Goal: Task Accomplishment & Management: Complete application form

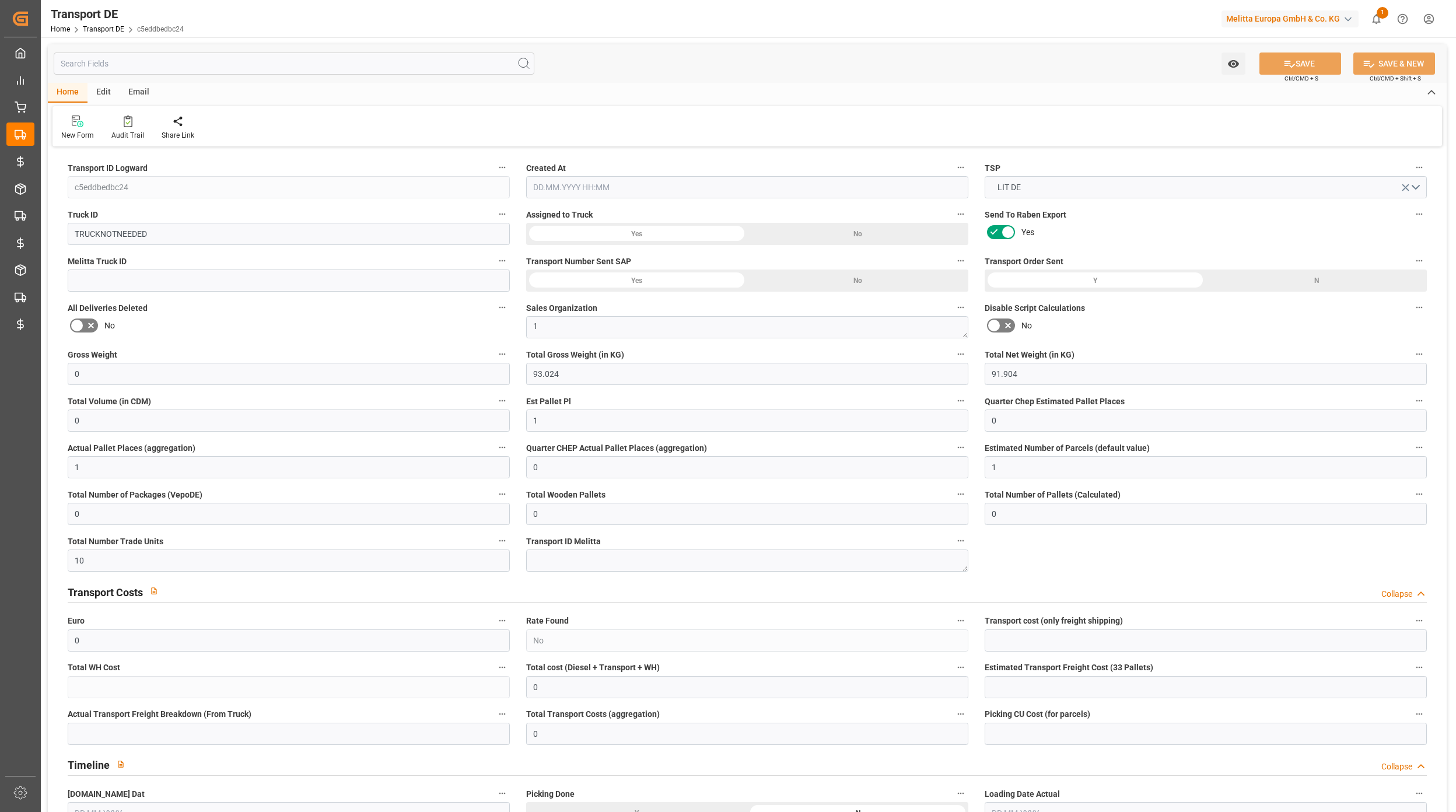
type input "0"
type input "93.024"
type input "91.904"
type input "0"
type input "1"
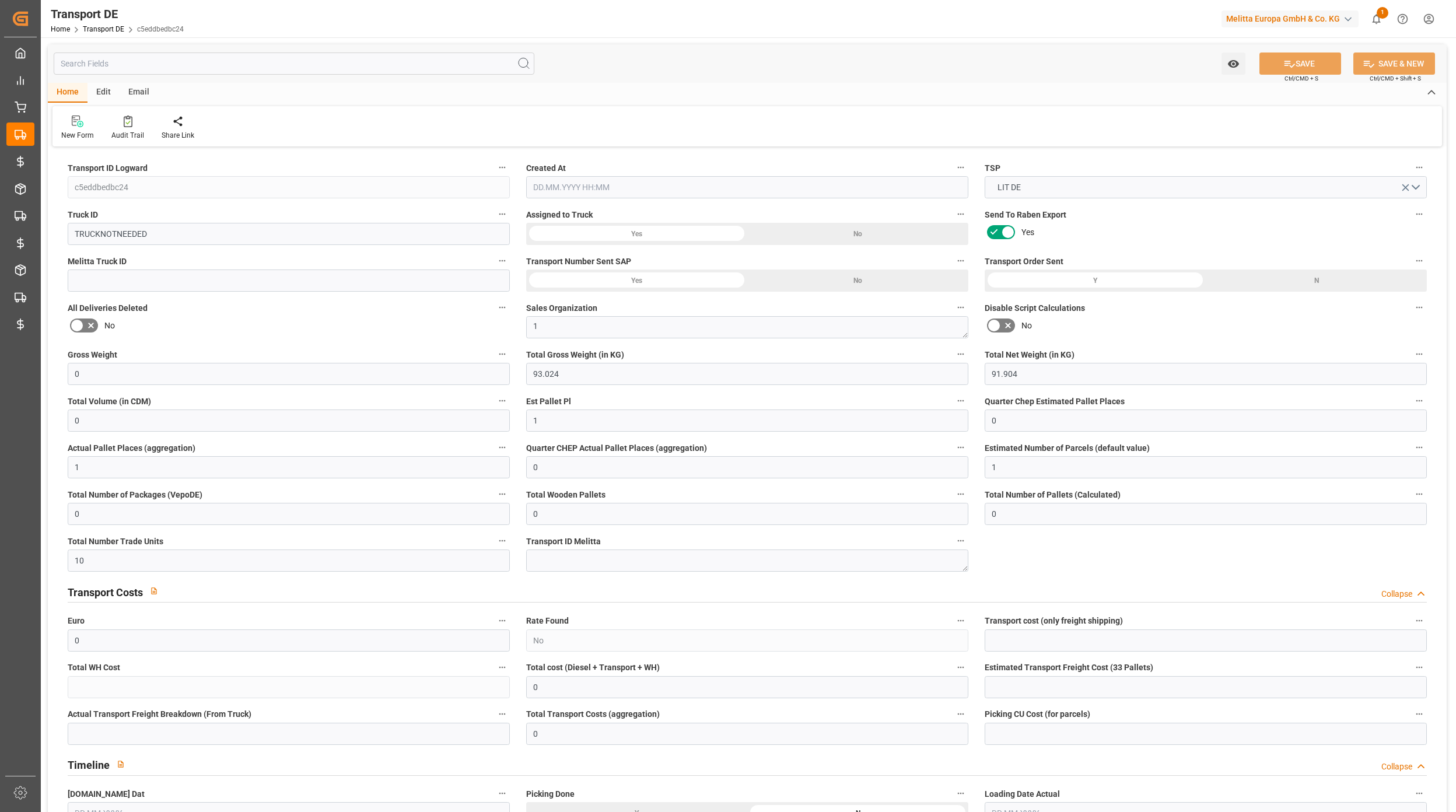
type input "0"
type input "1"
type input "0"
type input "1"
type input "0"
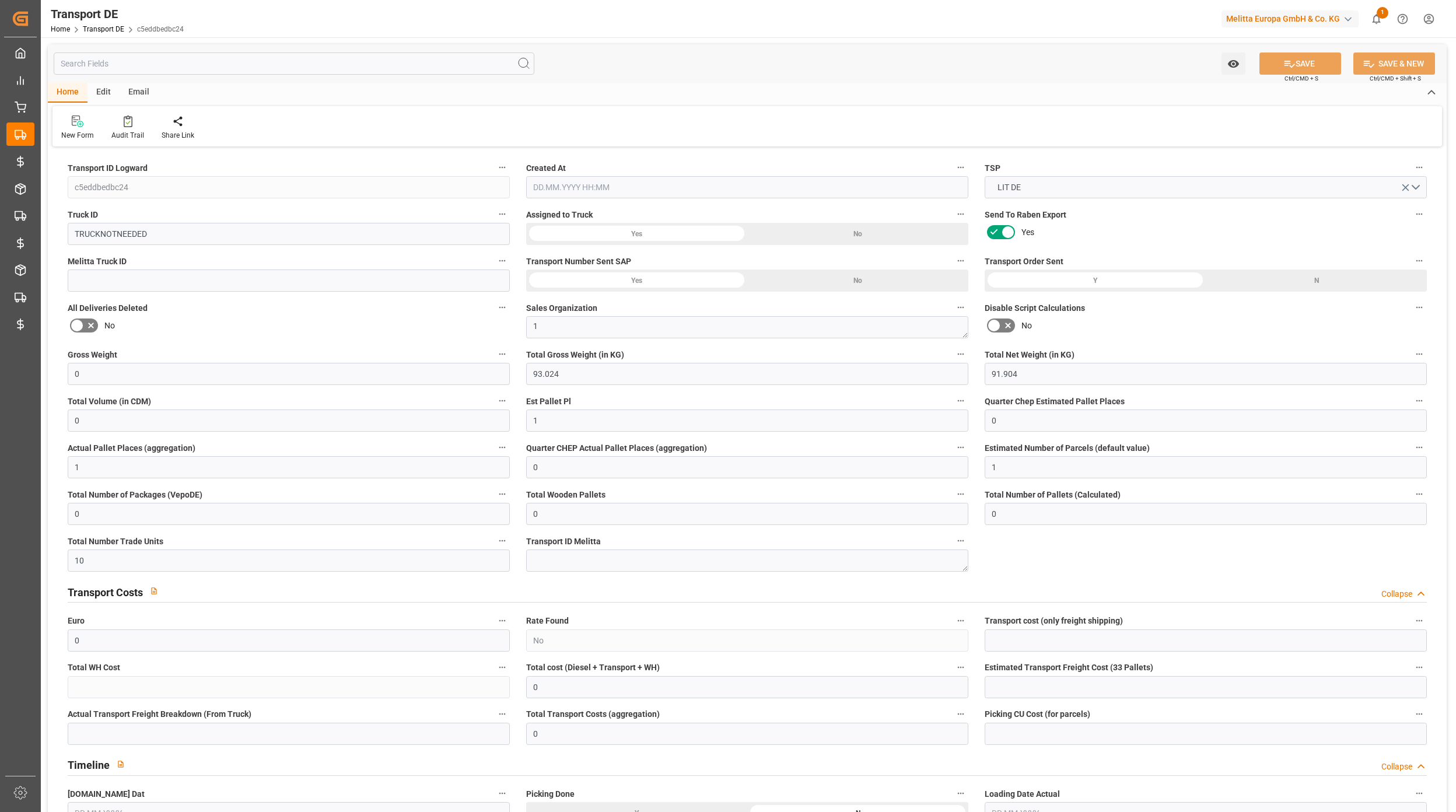
type input "0"
type input "10"
type input "0"
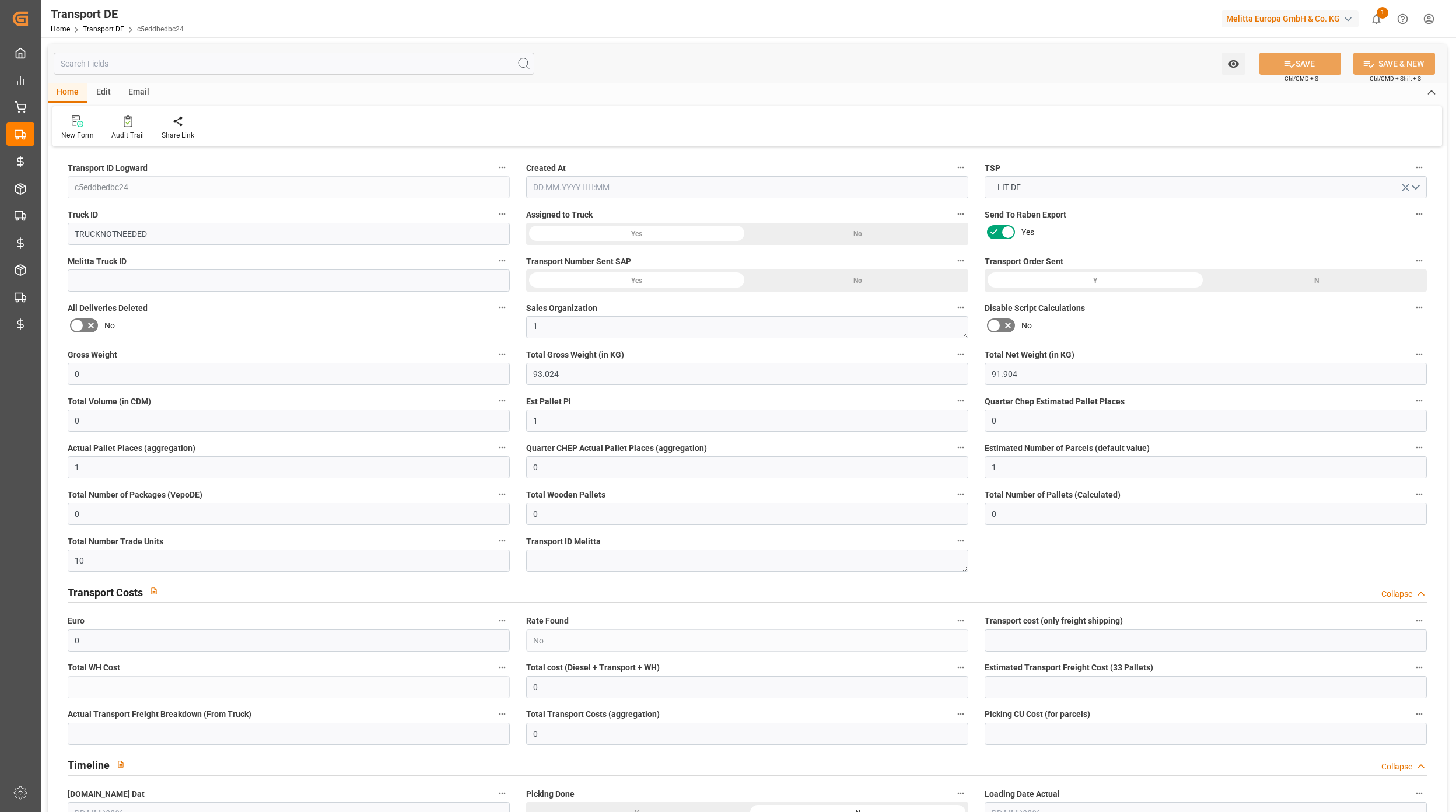
type input "49"
type input "0"
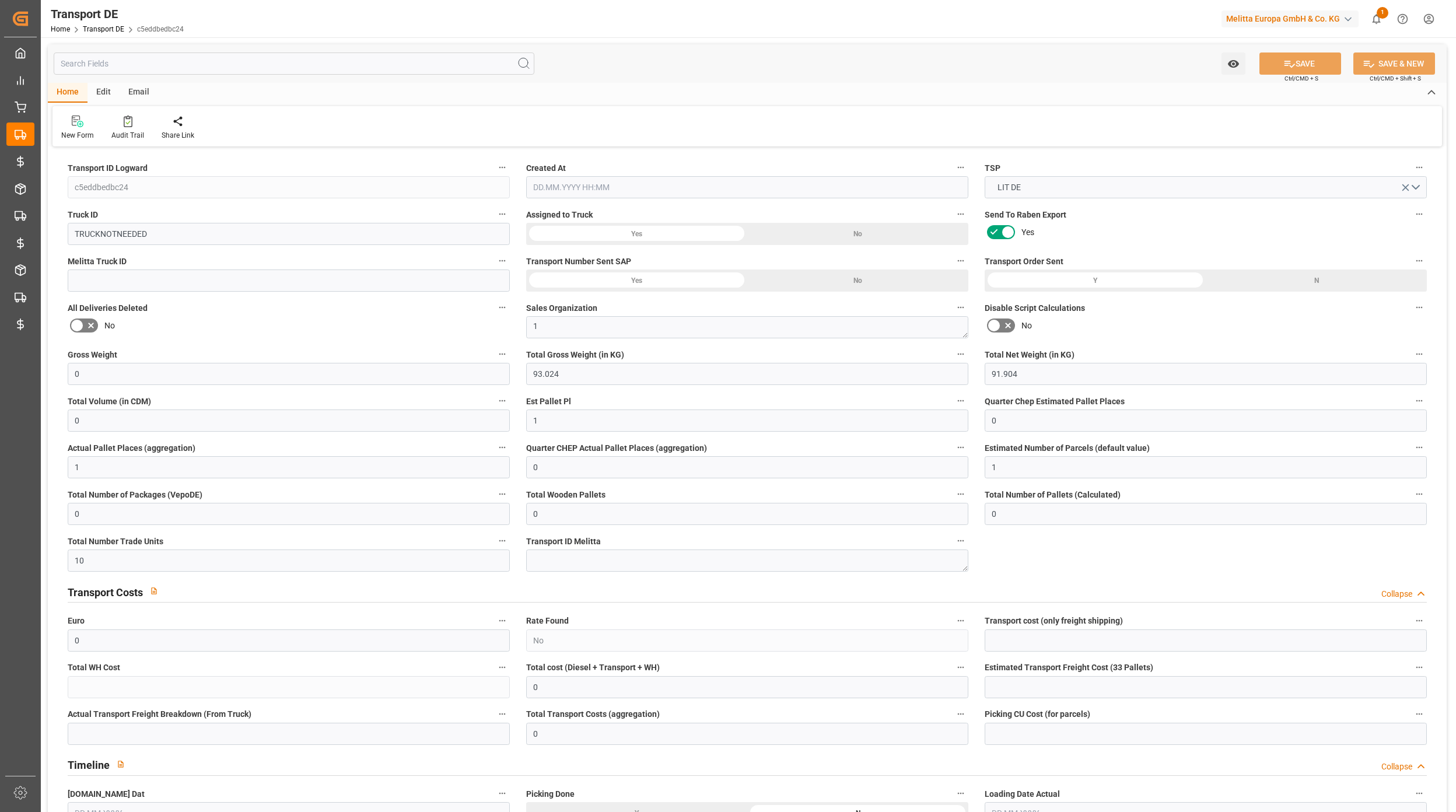
type input "0"
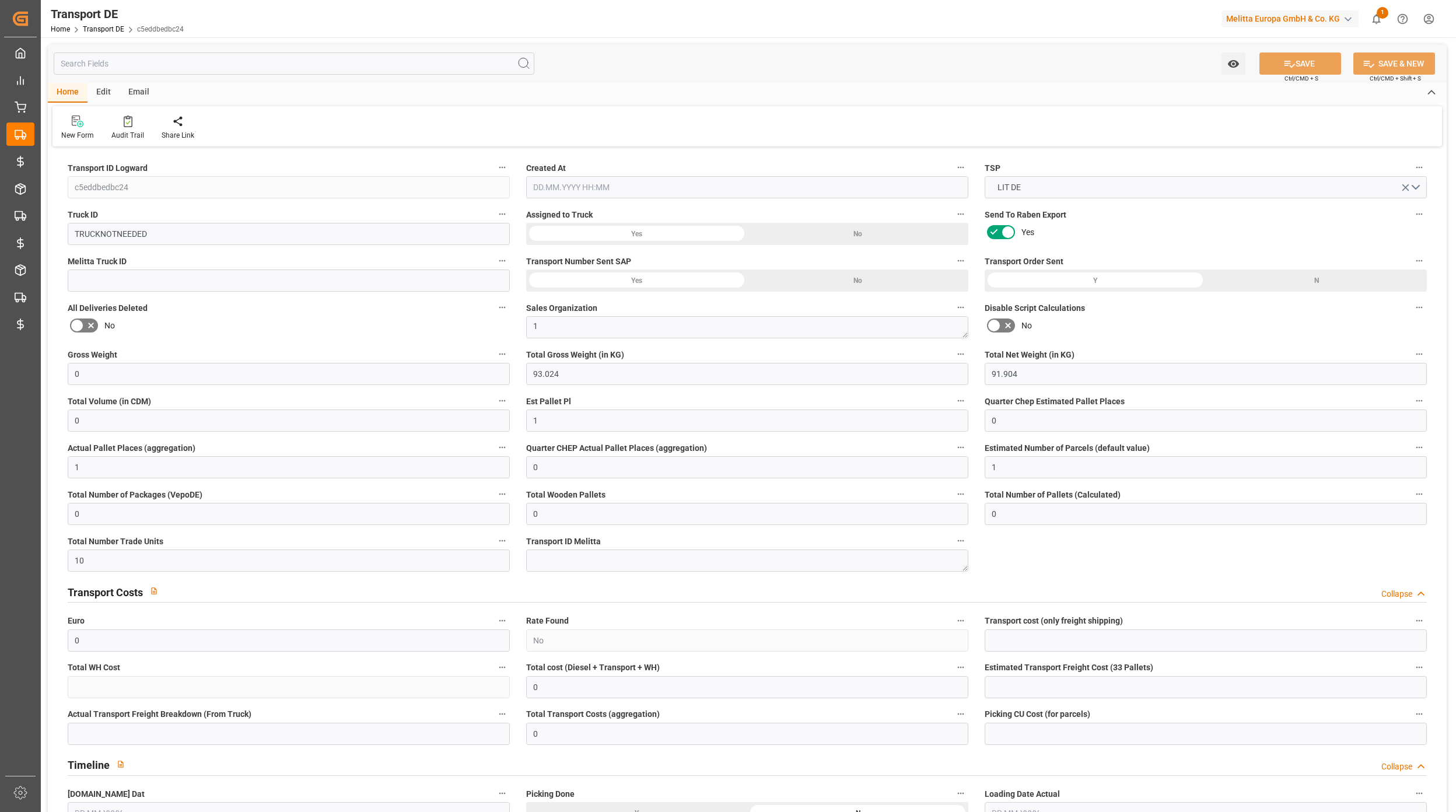
type input "0"
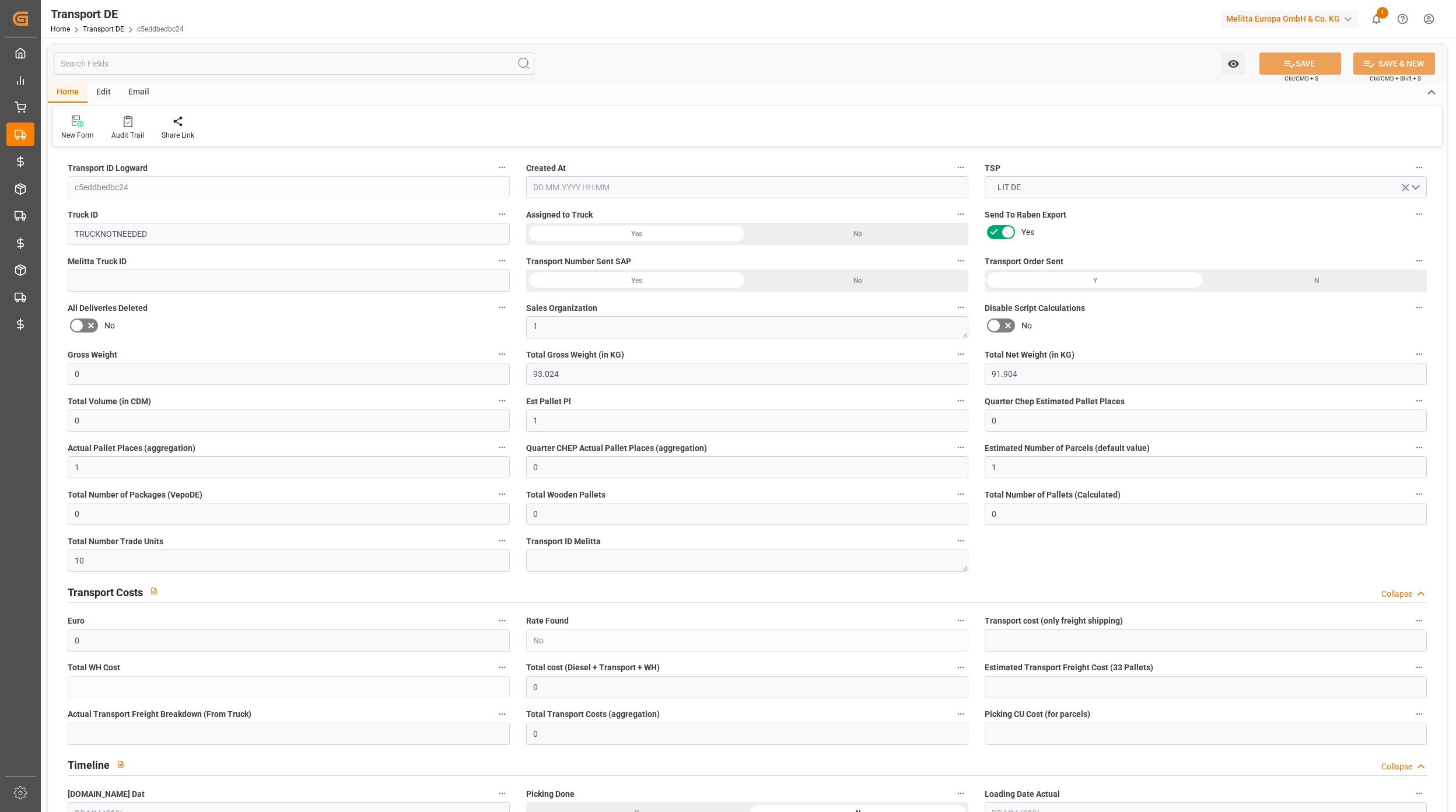
type input "0"
type input "93.024"
type input "2800"
type input "21"
type input "80"
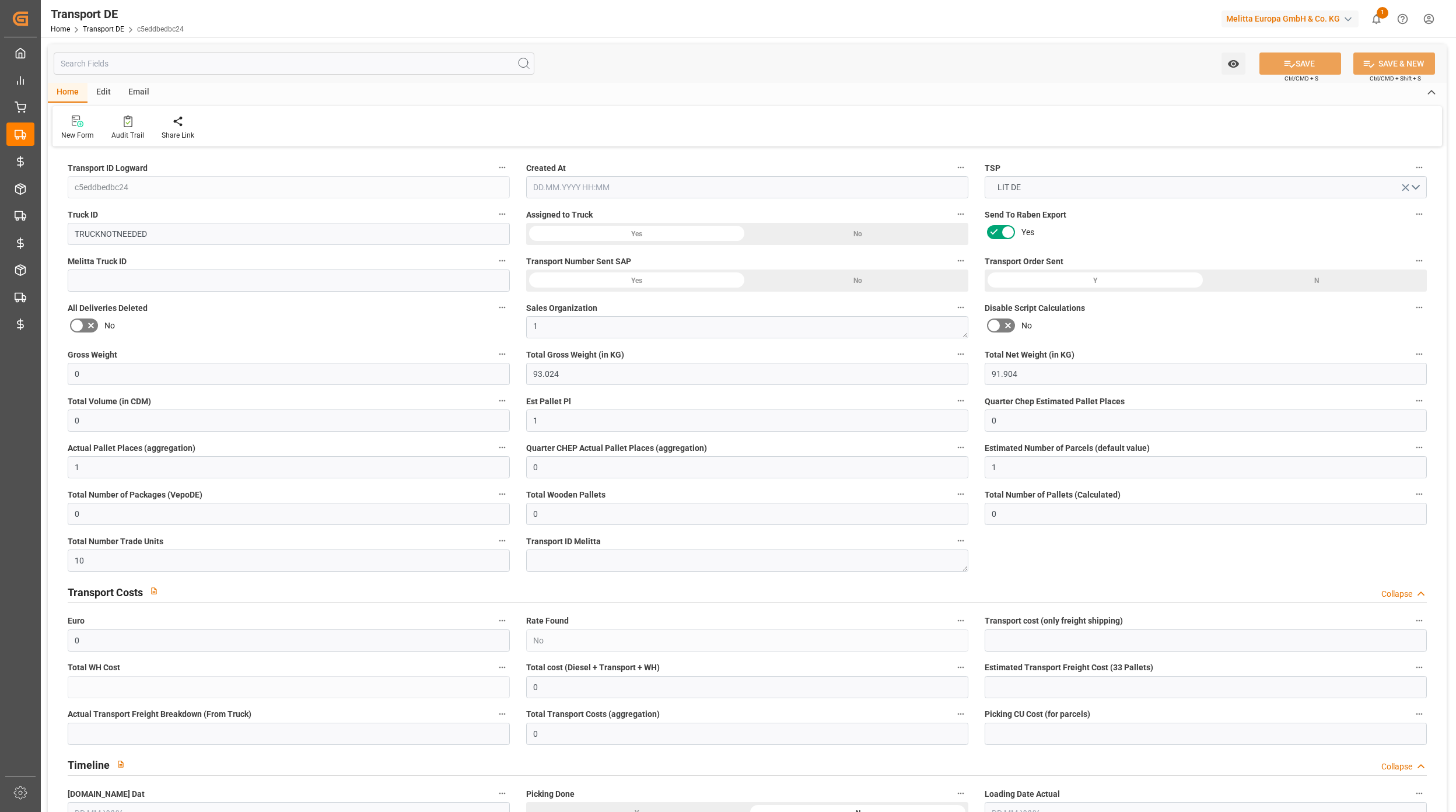
type input "0"
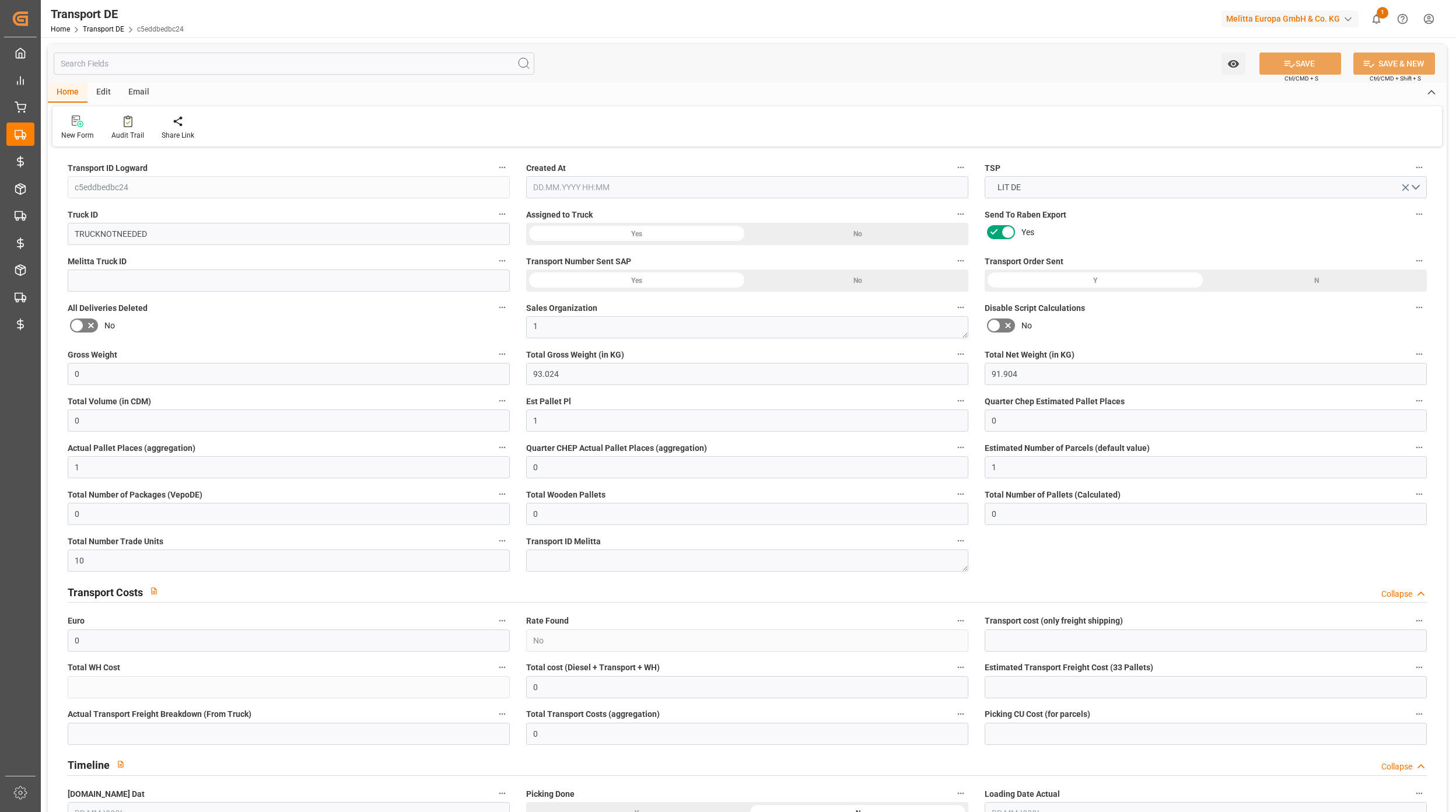
type input "0"
type input "1"
type input "0"
type input "10"
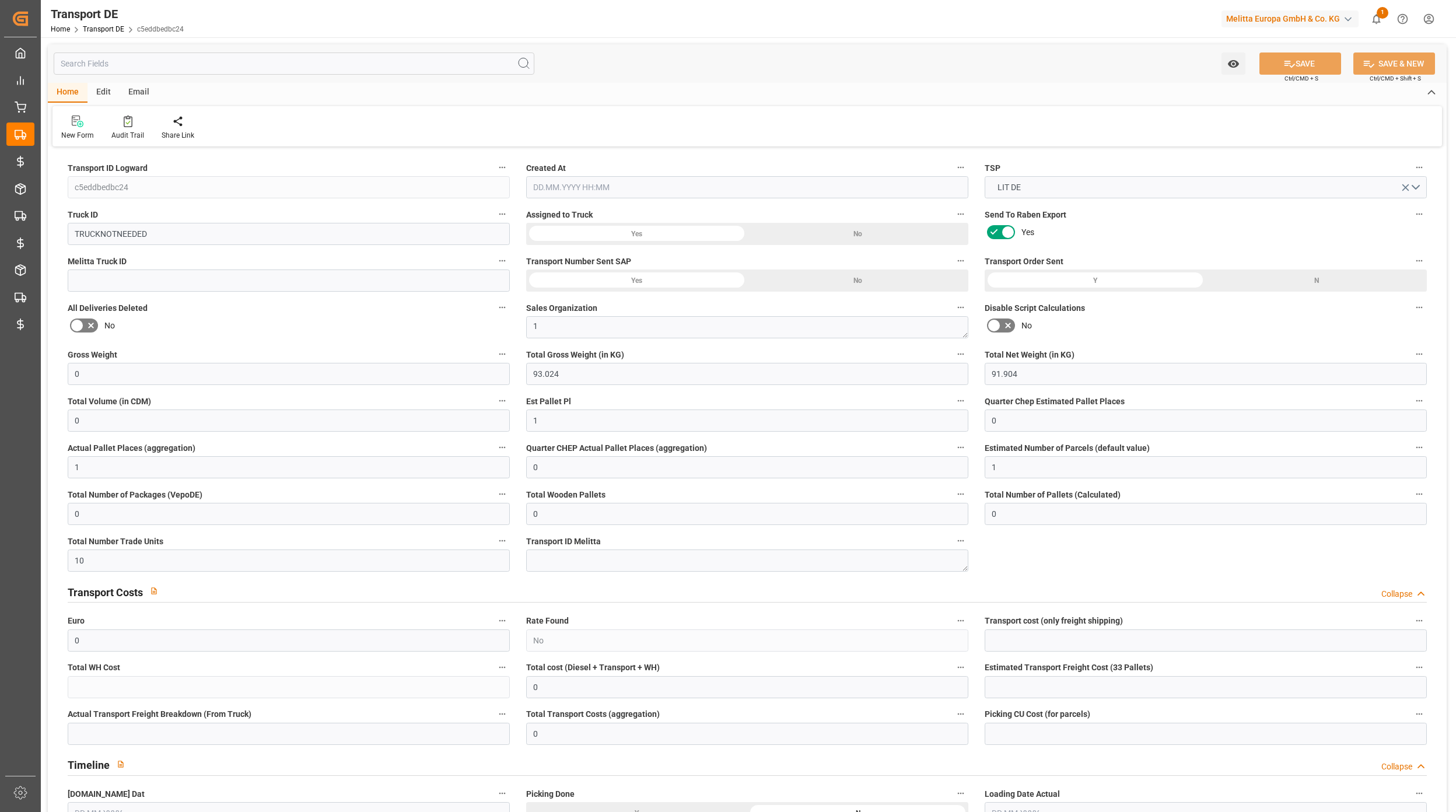
type input "0"
type input "[DATE] 07:09"
type input "[DATE]"
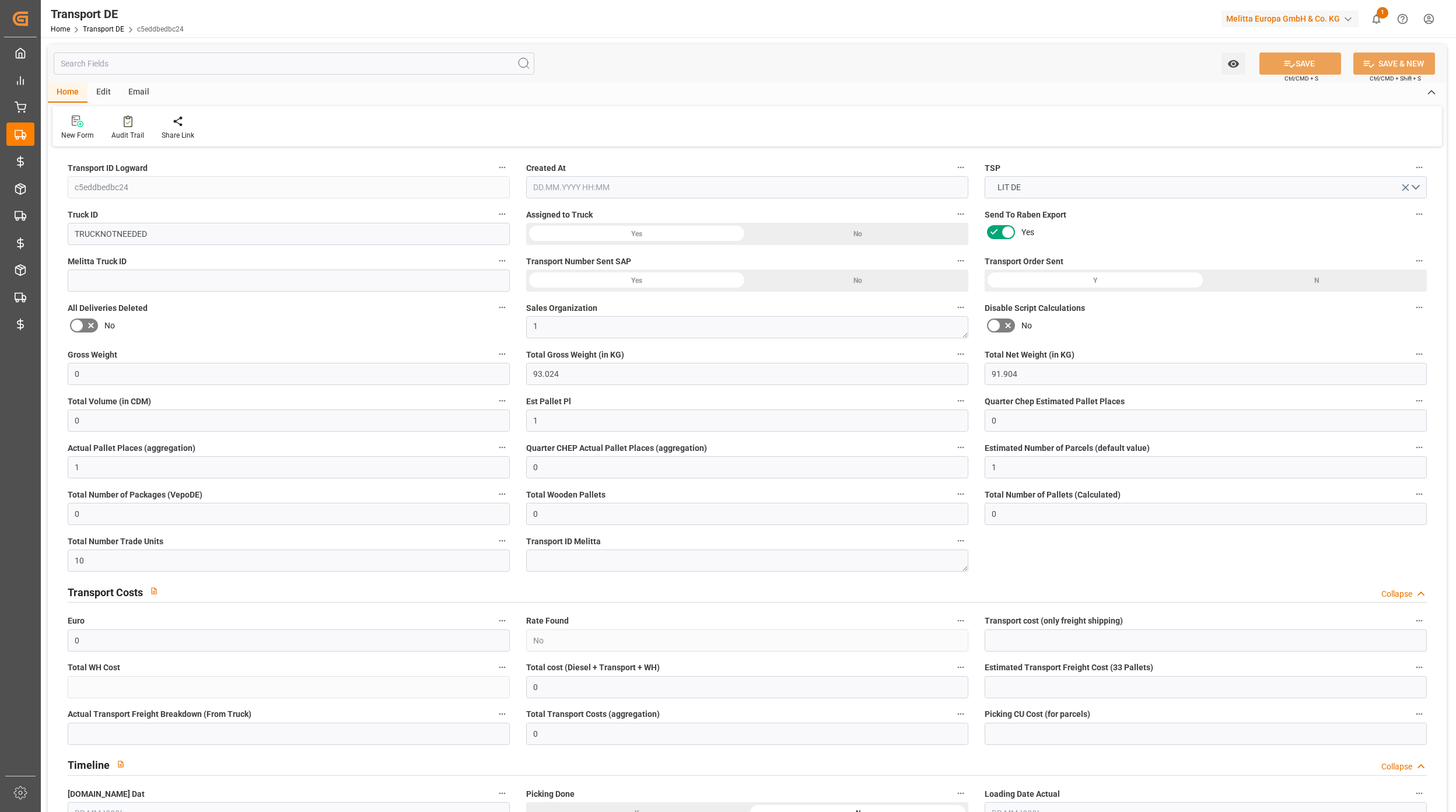
type input "[DATE]"
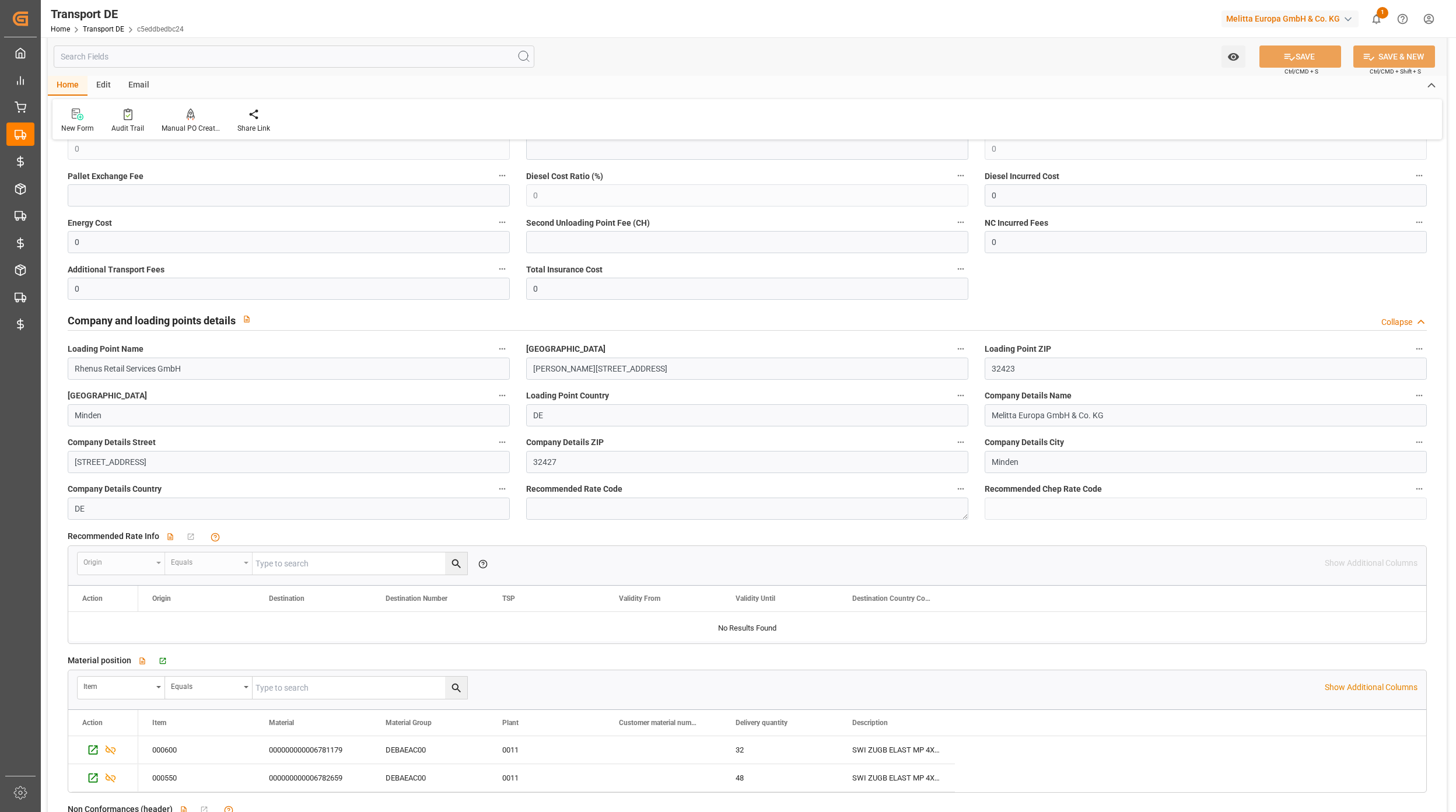
scroll to position [1633, 0]
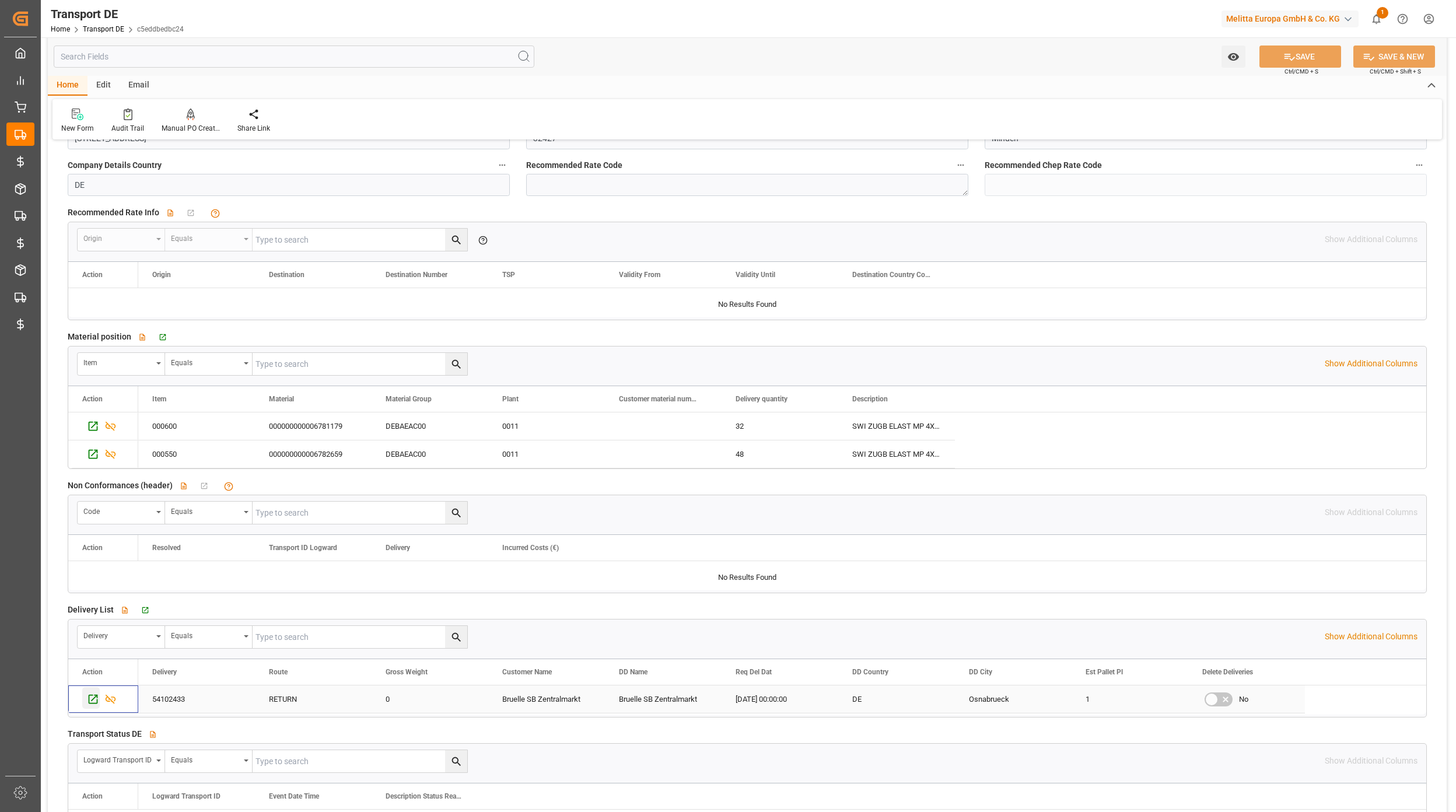
click at [94, 701] on icon "Press SPACE to select this row." at bounding box center [93, 698] width 12 height 12
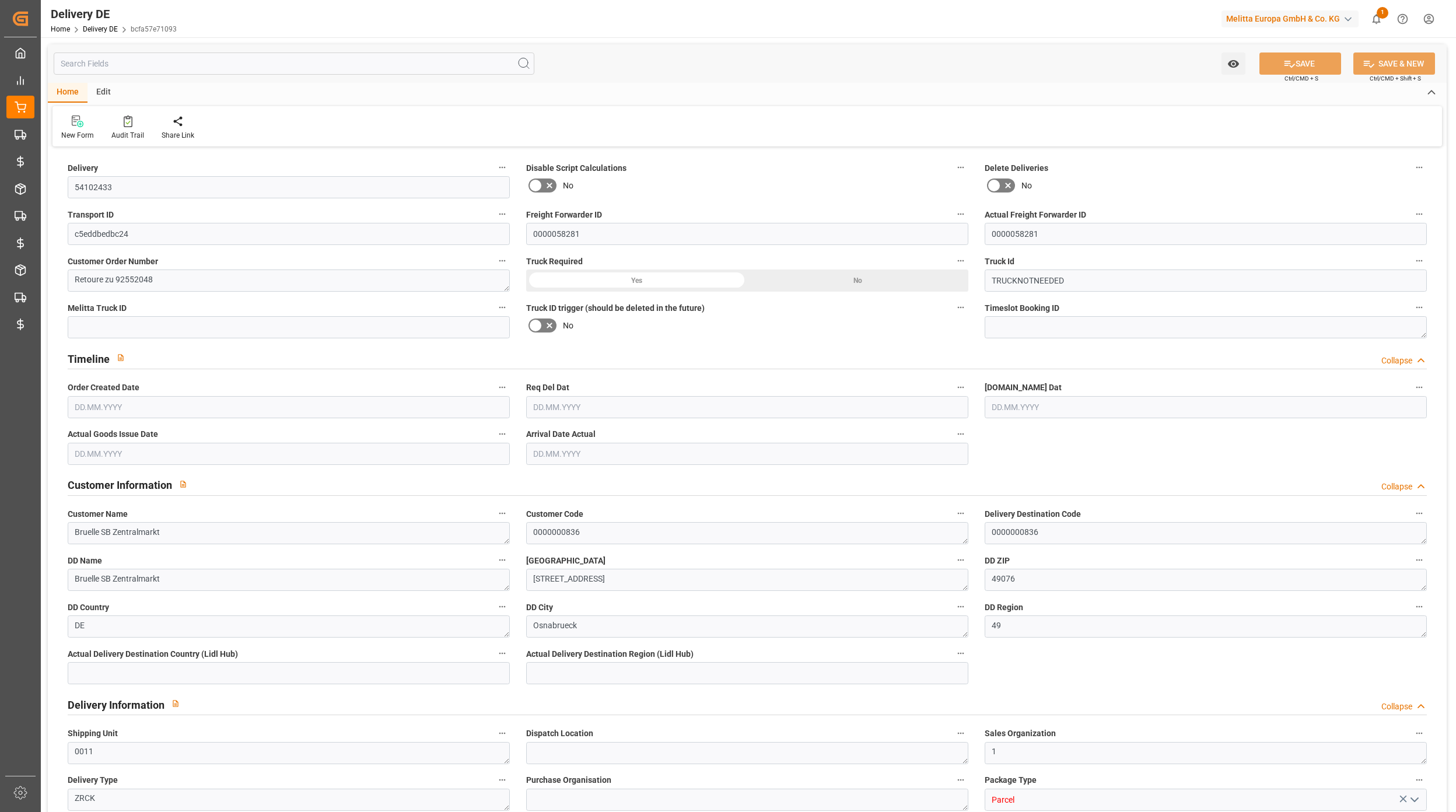
click at [150, 69] on input "text" at bounding box center [294, 64] width 481 height 22
type input "0"
type input "1"
type input "91.904"
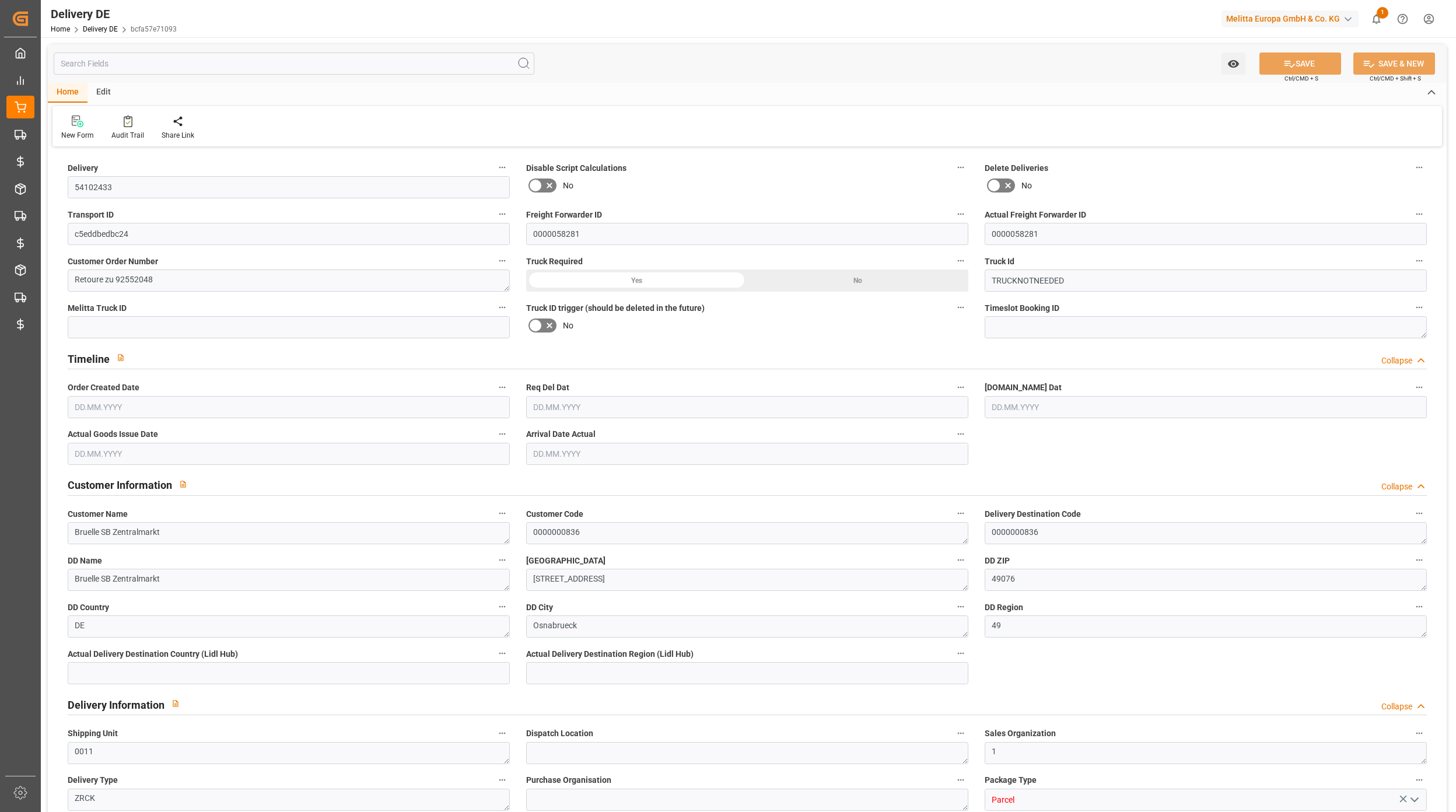
type input "0"
type input "[DATE]"
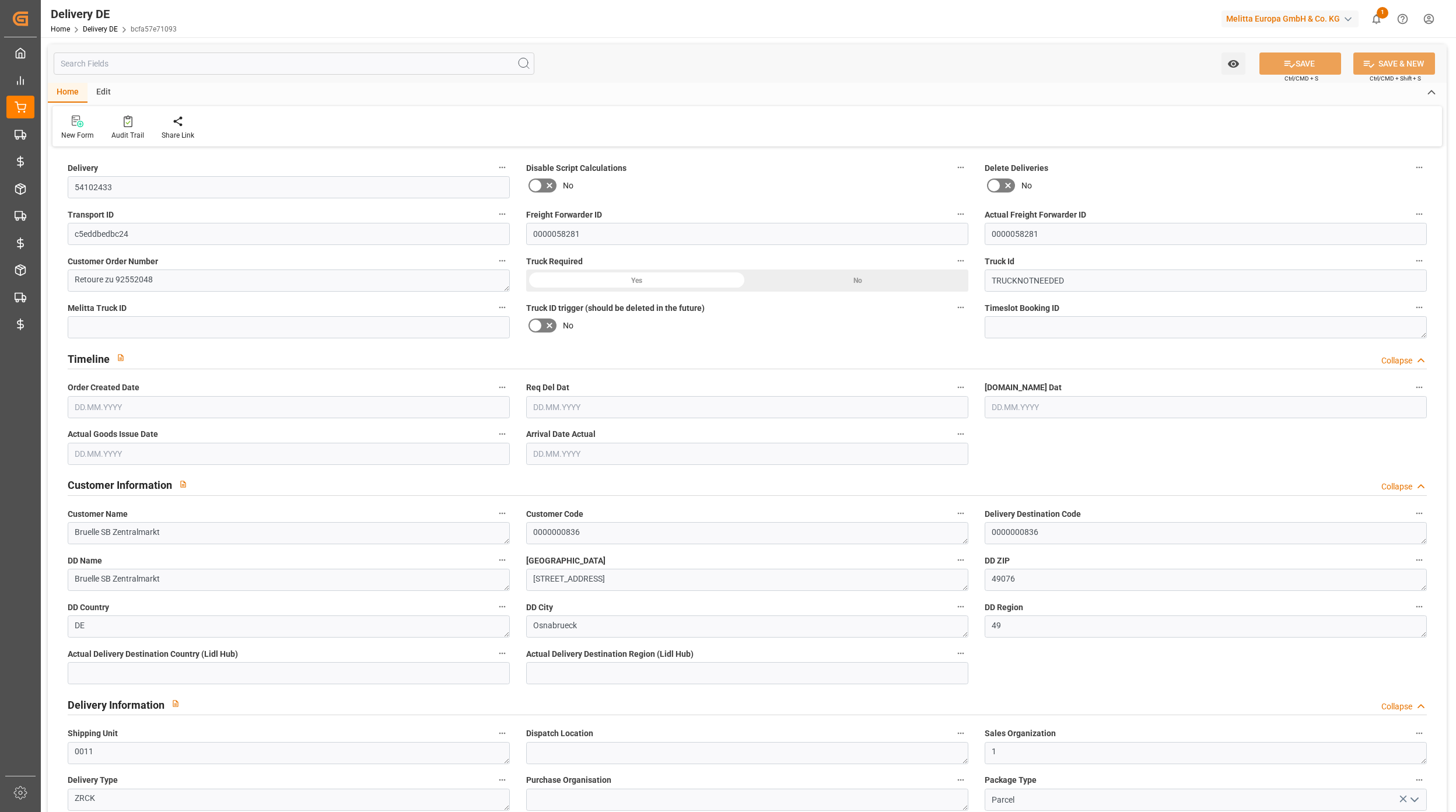
type input "[DATE]"
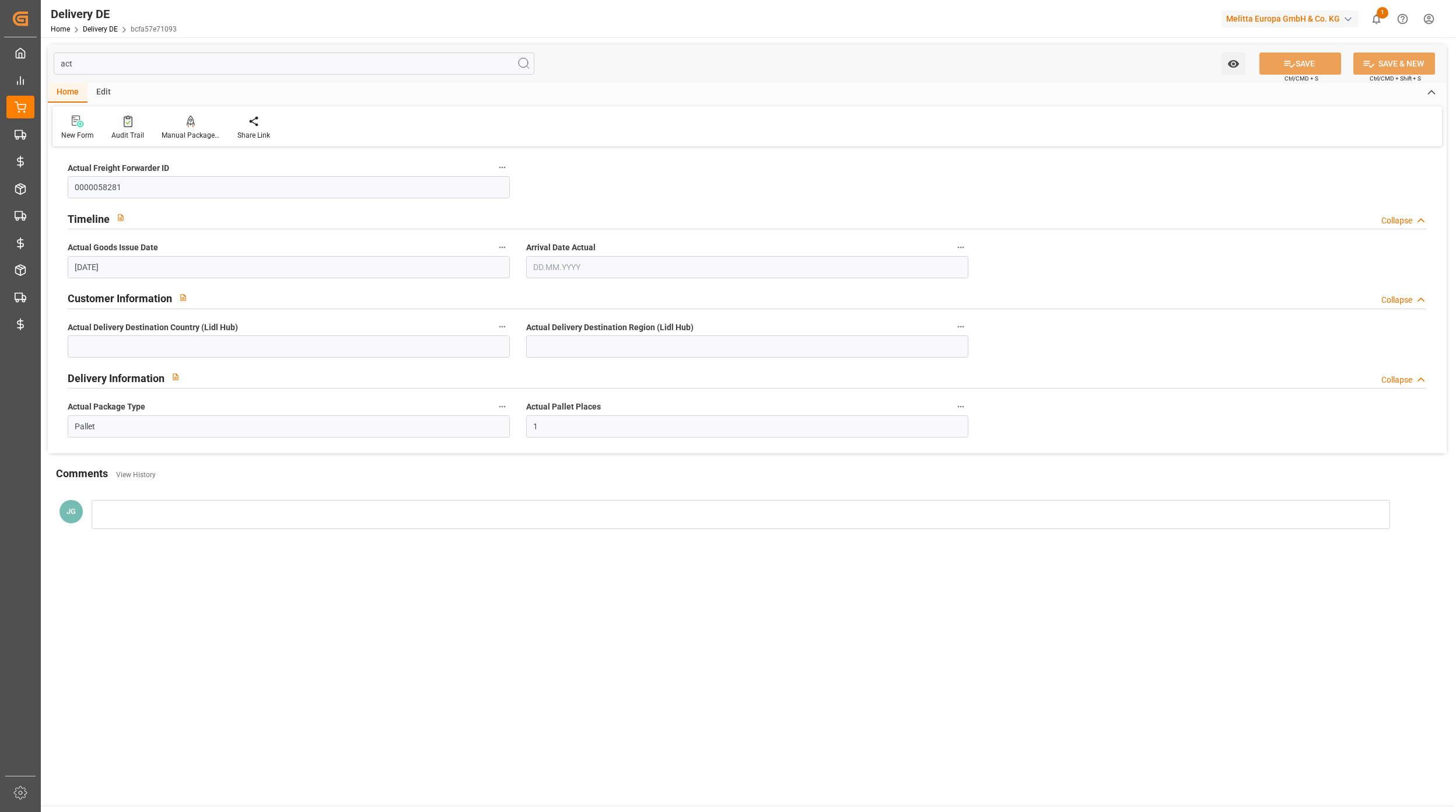
type input "act"
click at [124, 127] on icon at bounding box center [128, 121] width 8 height 12
